Goal: Check status: Check status

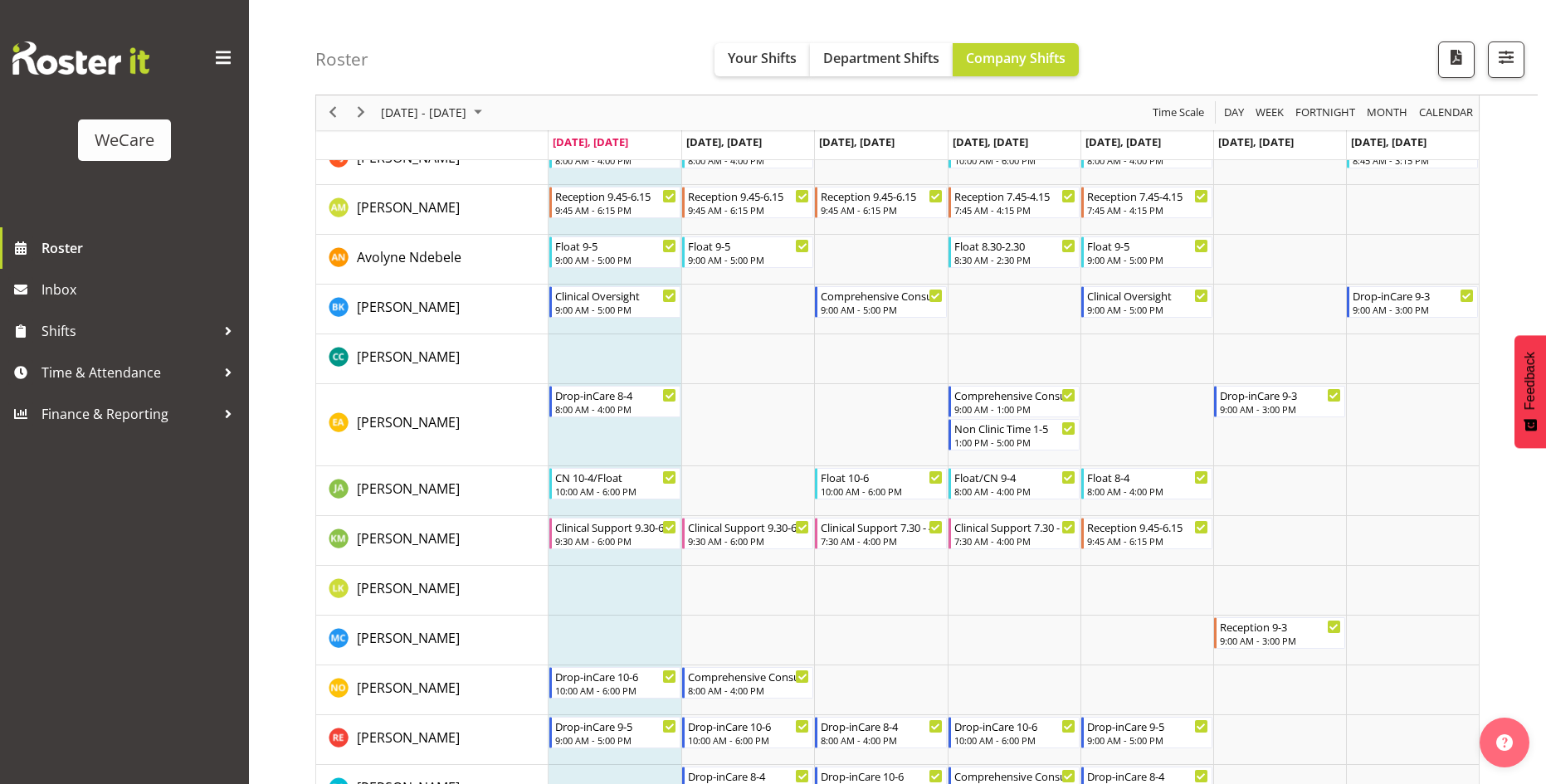
scroll to position [746, 0]
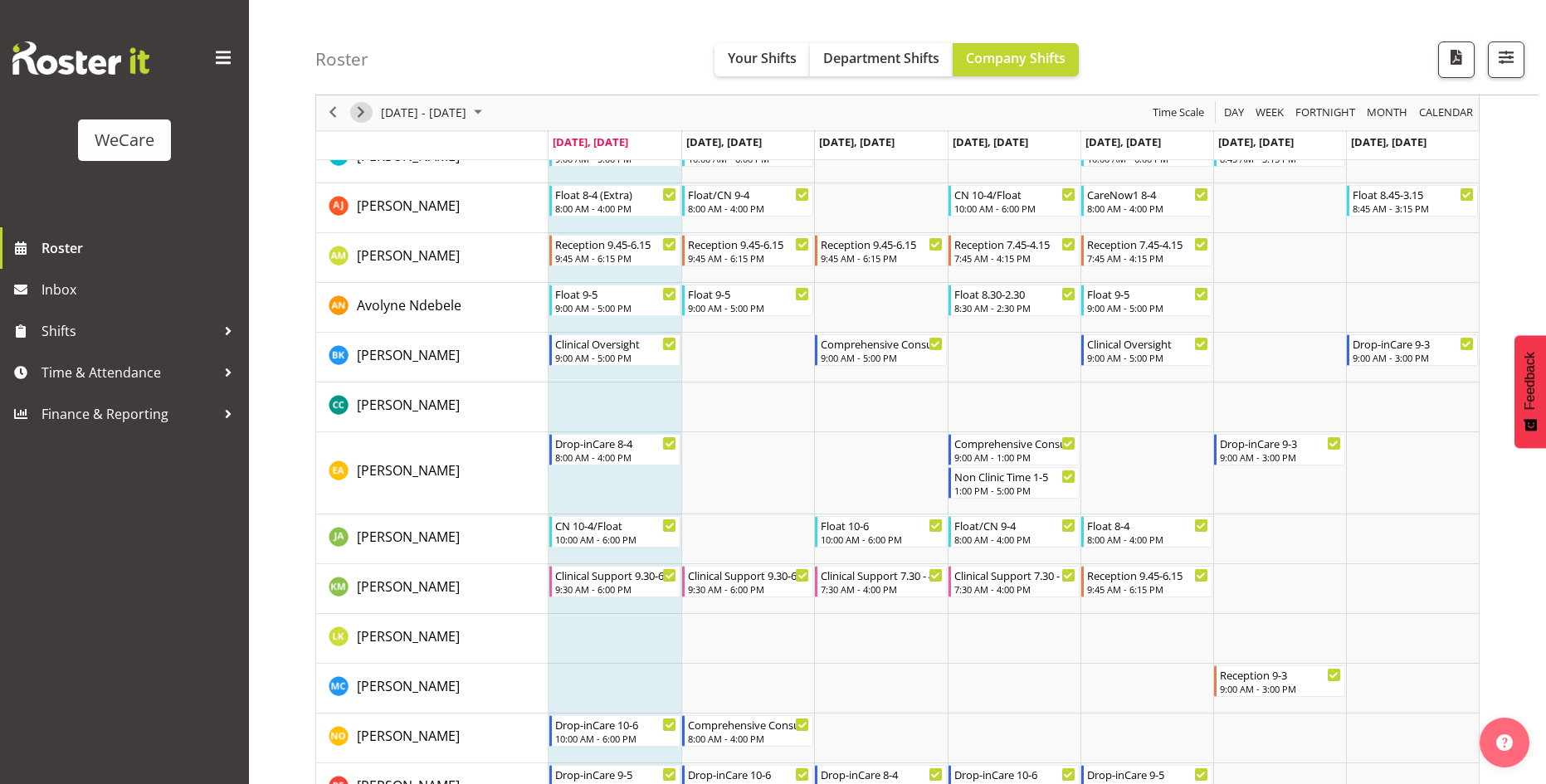
drag, startPoint x: 365, startPoint y: 118, endPoint x: 416, endPoint y: 138, distance: 54.8
click at [365, 118] on span "Next" at bounding box center [361, 113] width 20 height 21
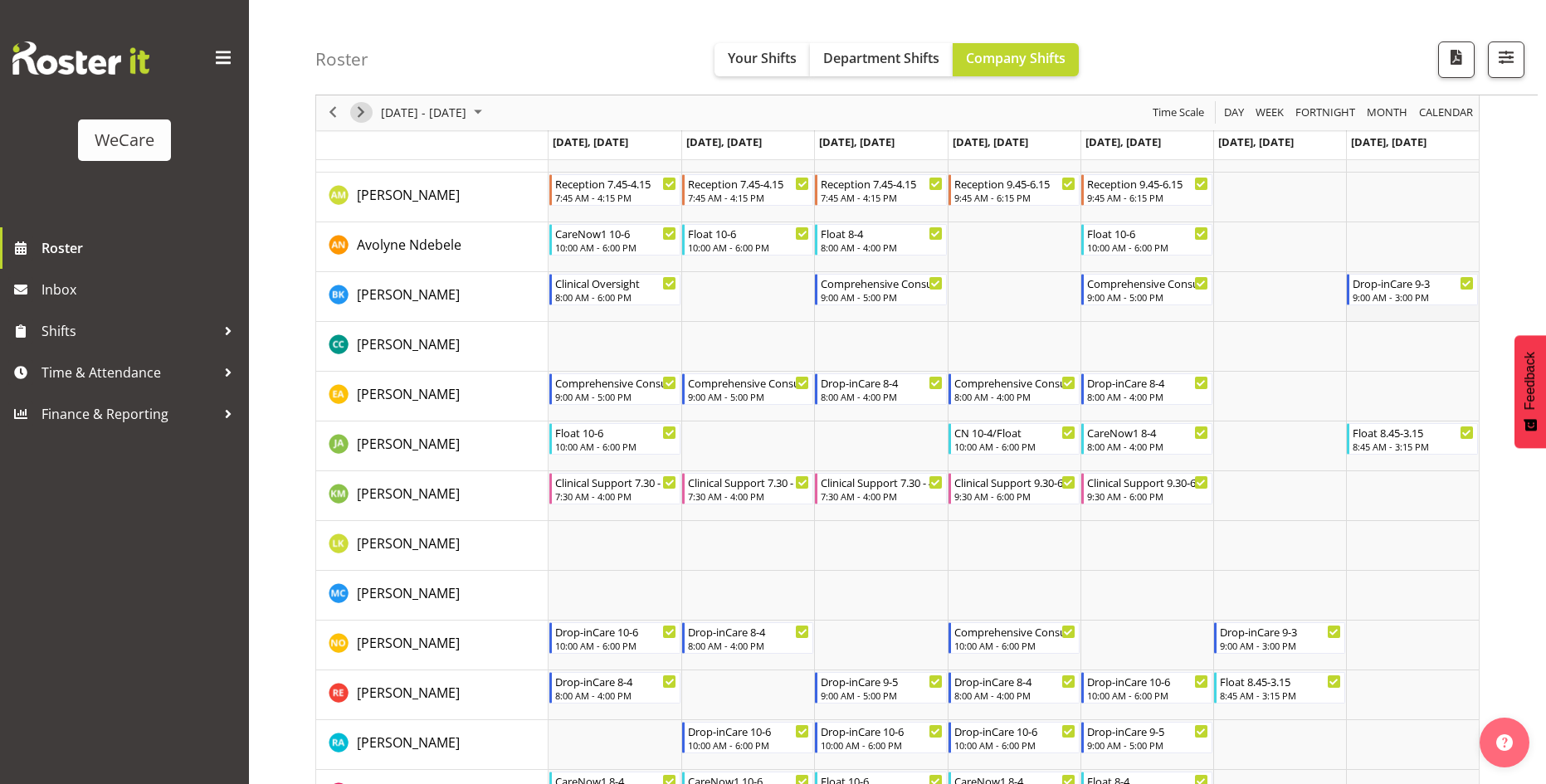
scroll to position [830, 0]
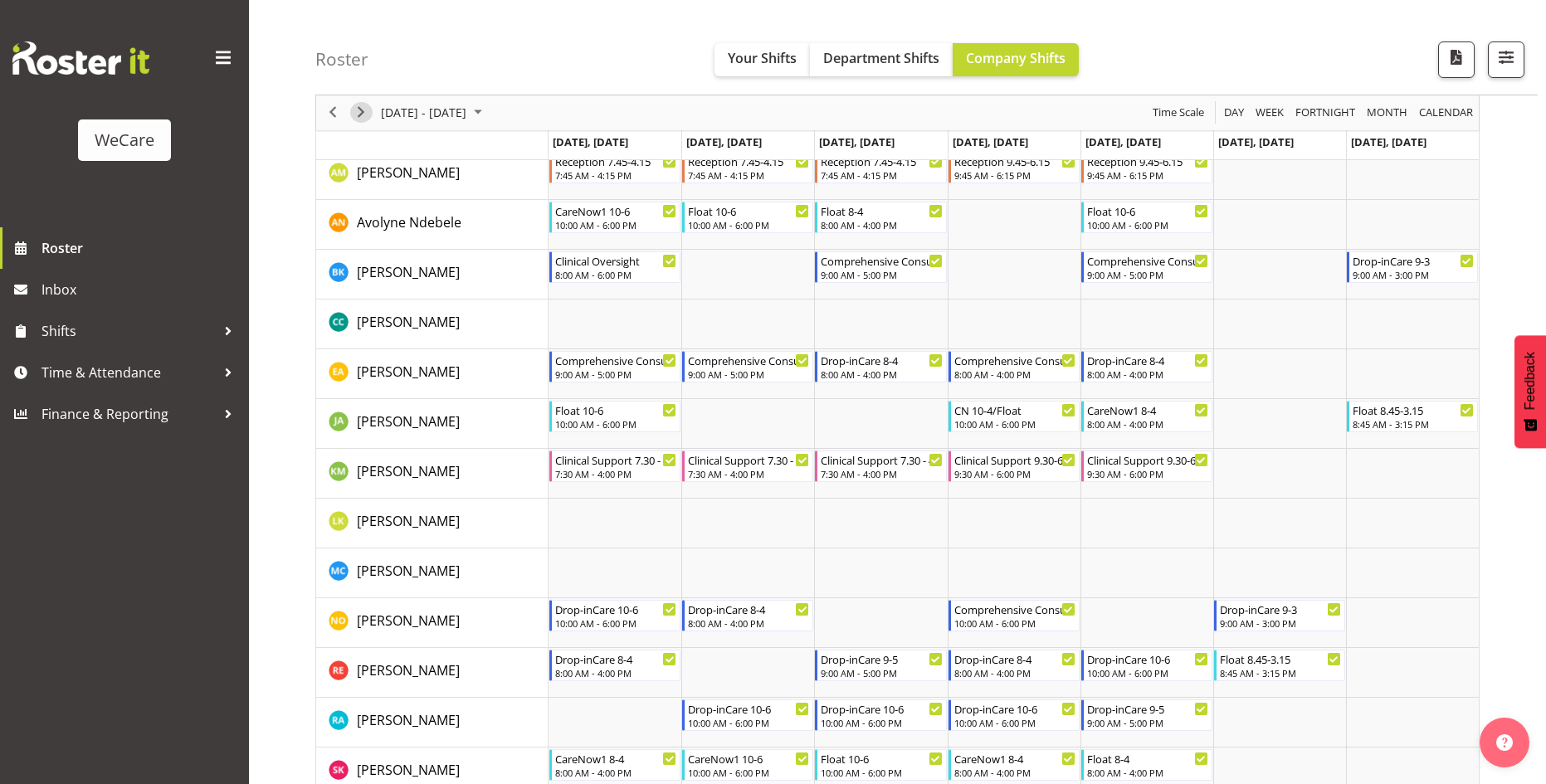
click at [359, 123] on span "Next" at bounding box center [361, 113] width 20 height 21
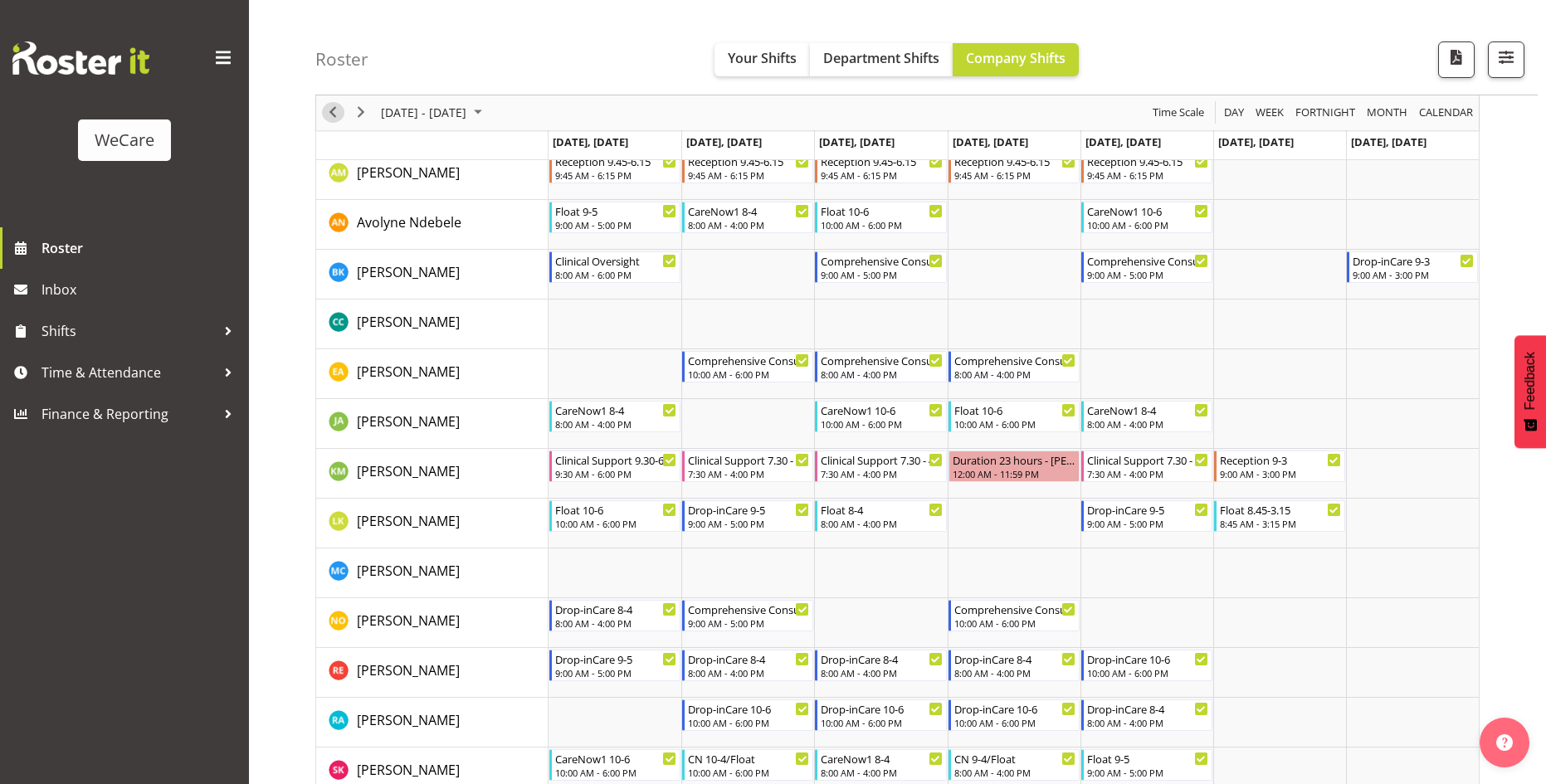
click at [332, 113] on span "Previous" at bounding box center [333, 113] width 20 height 21
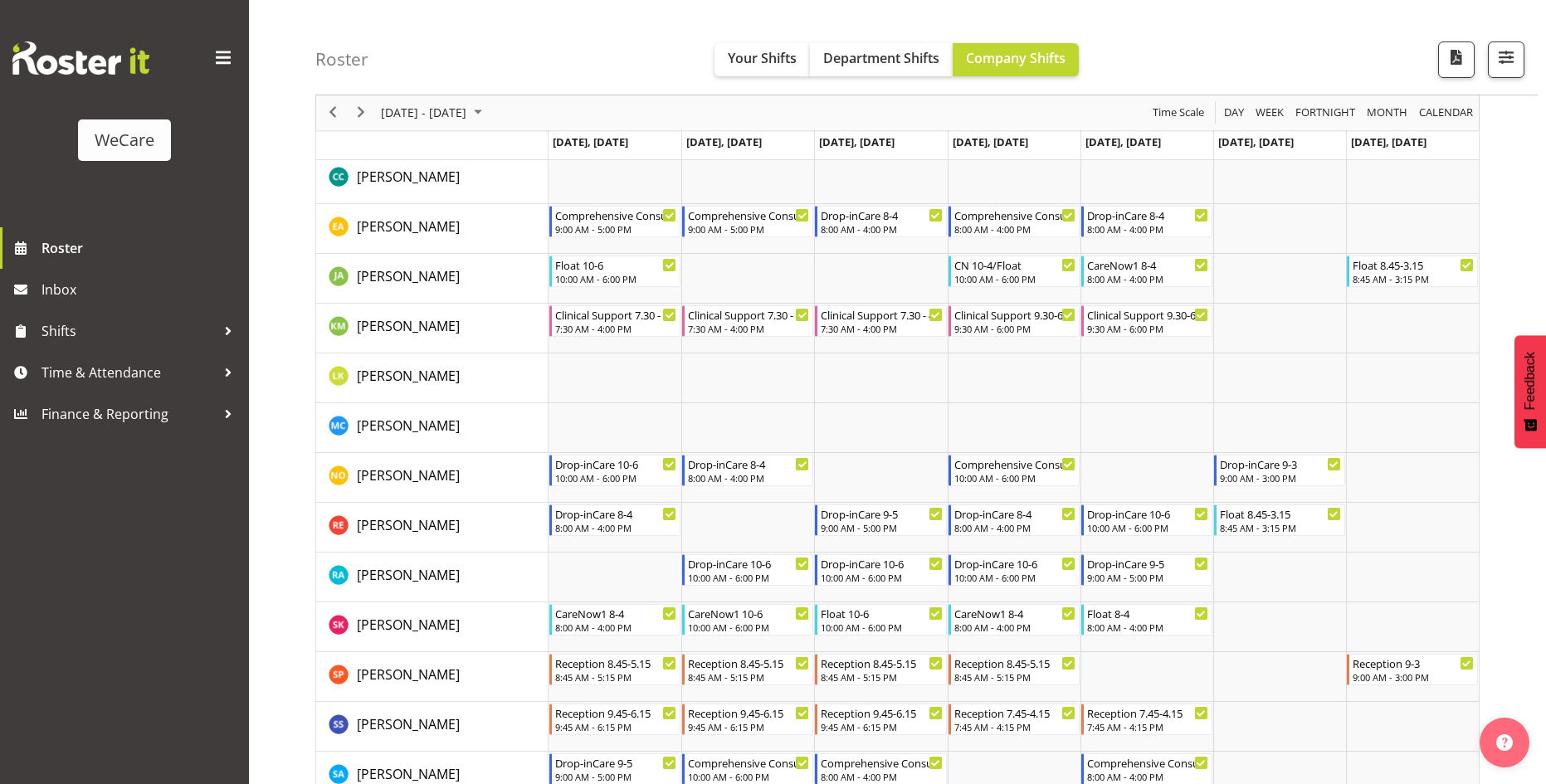
scroll to position [912, 0]
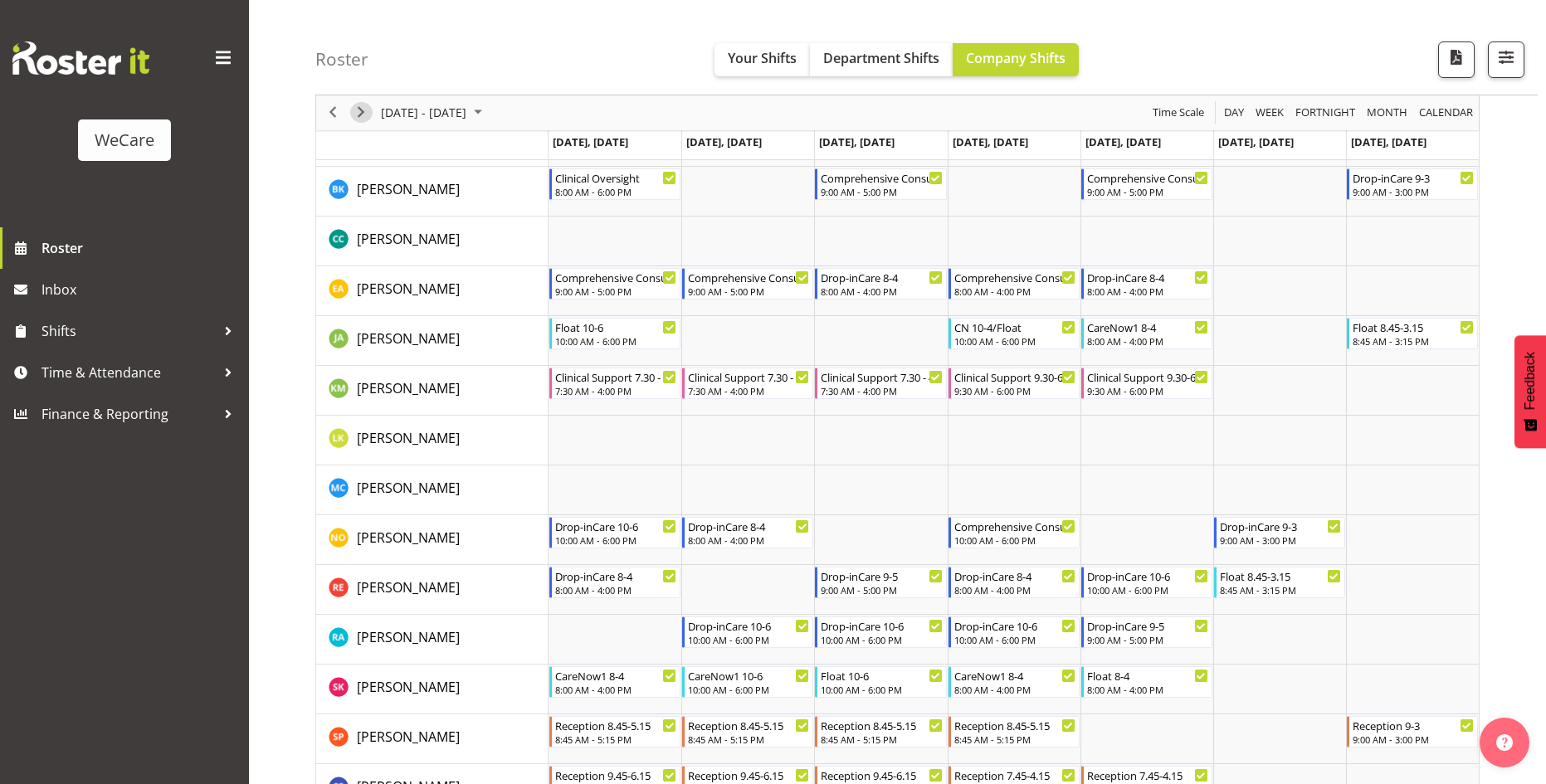
click at [365, 123] on span "Next" at bounding box center [361, 113] width 20 height 21
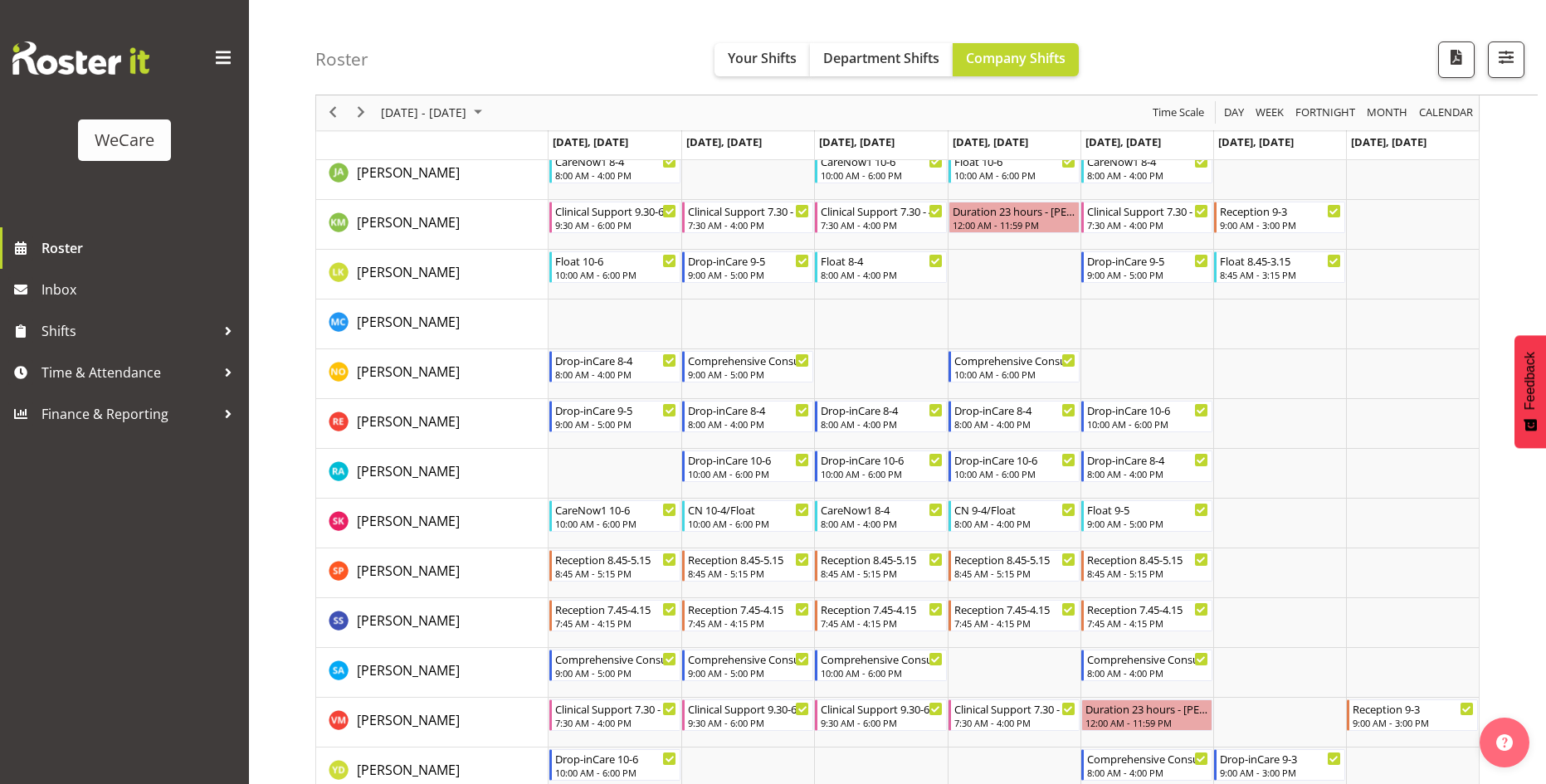
scroll to position [996, 0]
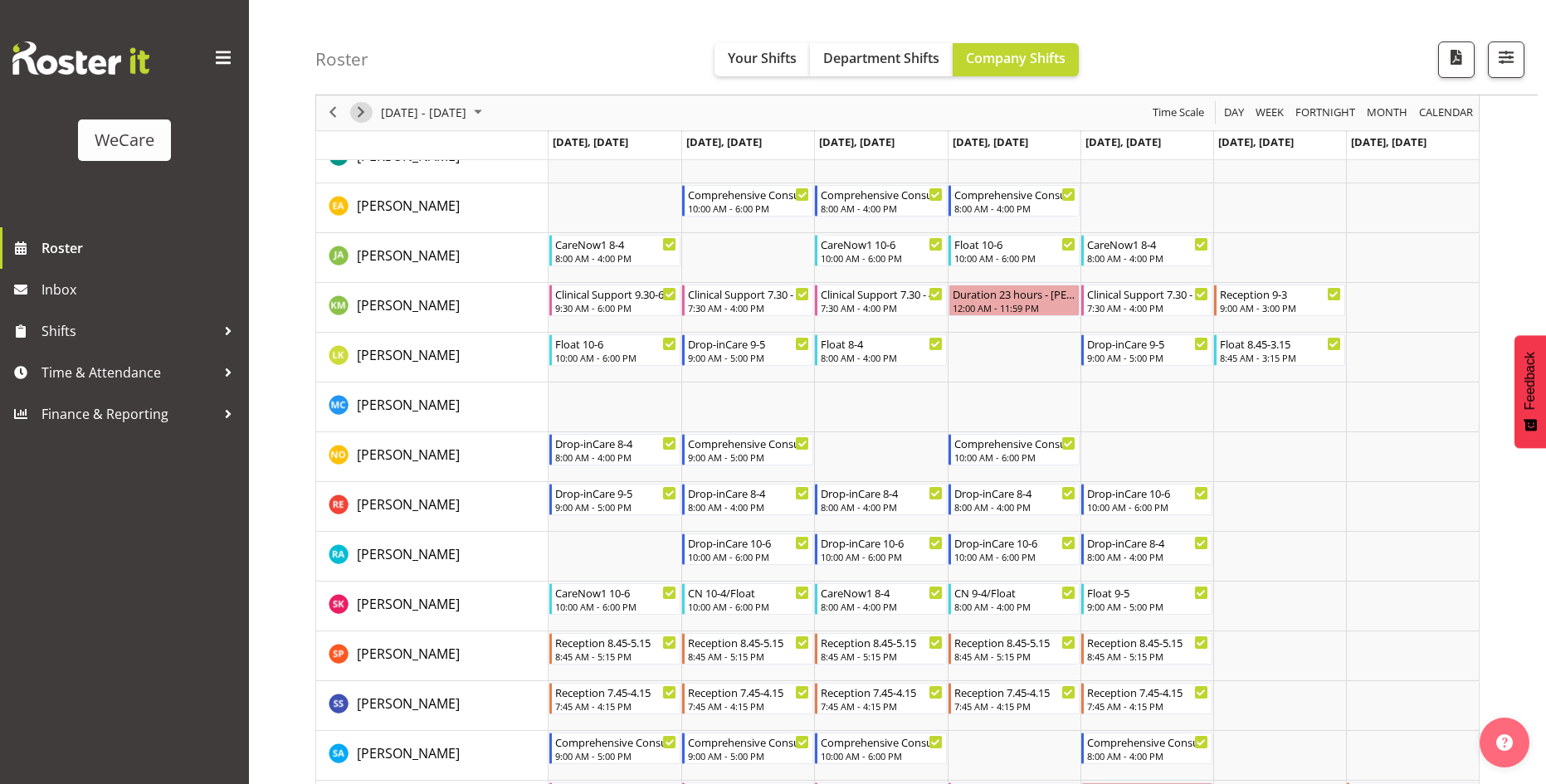
click at [364, 123] on span "Next" at bounding box center [361, 113] width 20 height 21
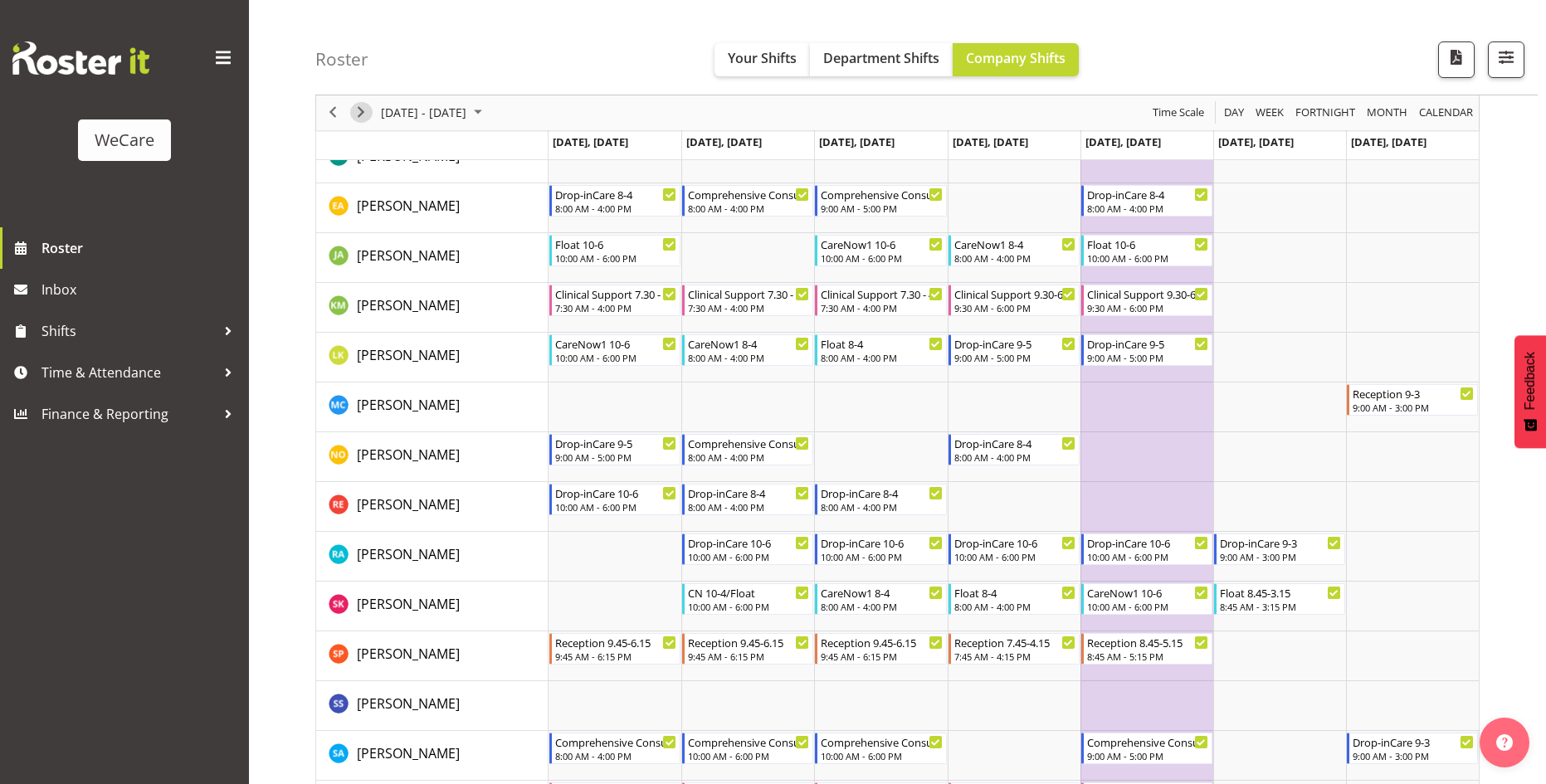
click at [356, 116] on span "Next" at bounding box center [361, 113] width 20 height 21
